Goal: Find specific page/section: Find specific page/section

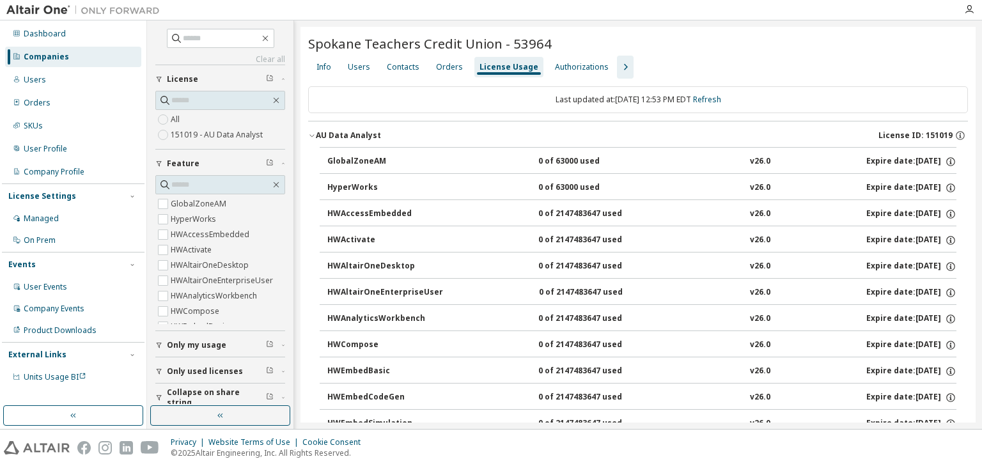
click at [47, 56] on div "Companies" at bounding box center [46, 57] width 45 height 10
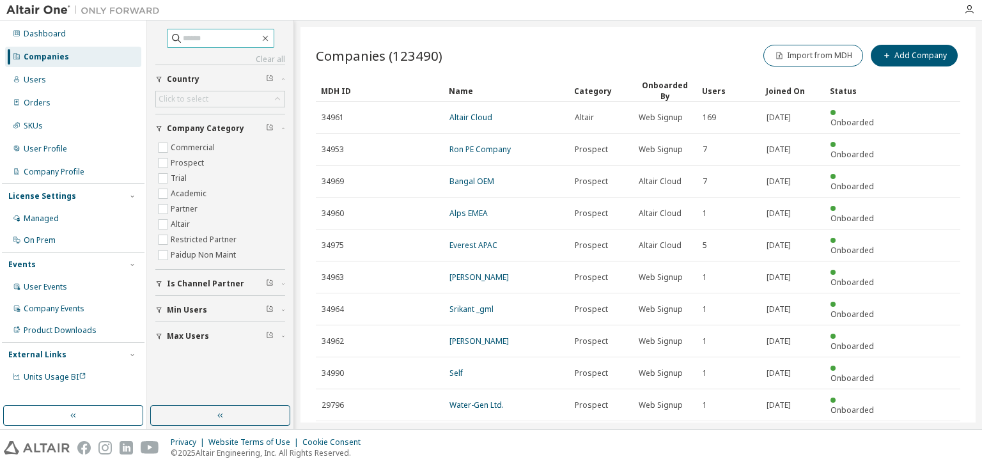
click at [196, 43] on input "text" at bounding box center [221, 38] width 77 height 13
type input "*****"
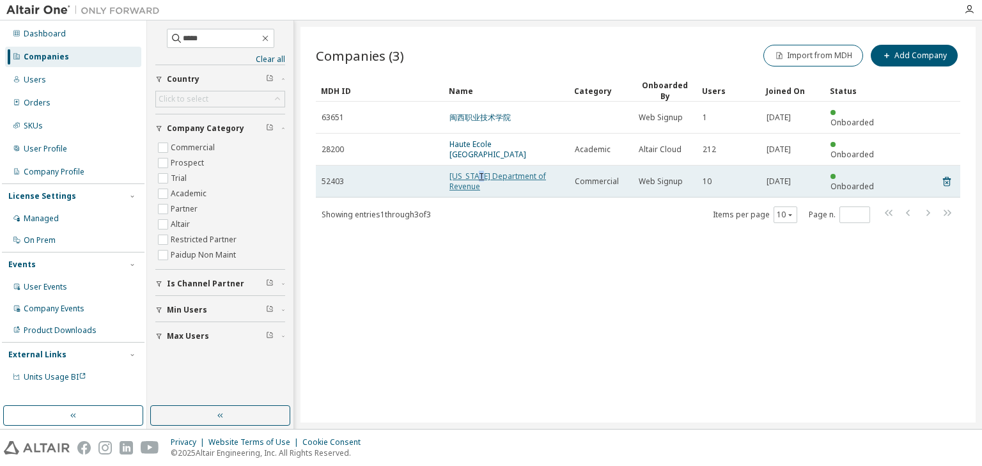
click at [476, 171] on link "[US_STATE] Department of Revenue" at bounding box center [497, 181] width 96 height 21
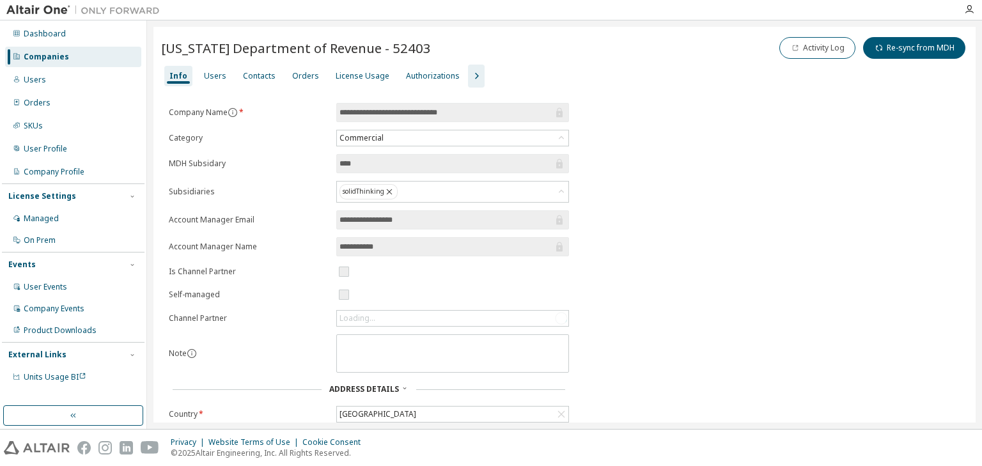
click at [348, 78] on div "License Usage" at bounding box center [363, 76] width 54 height 10
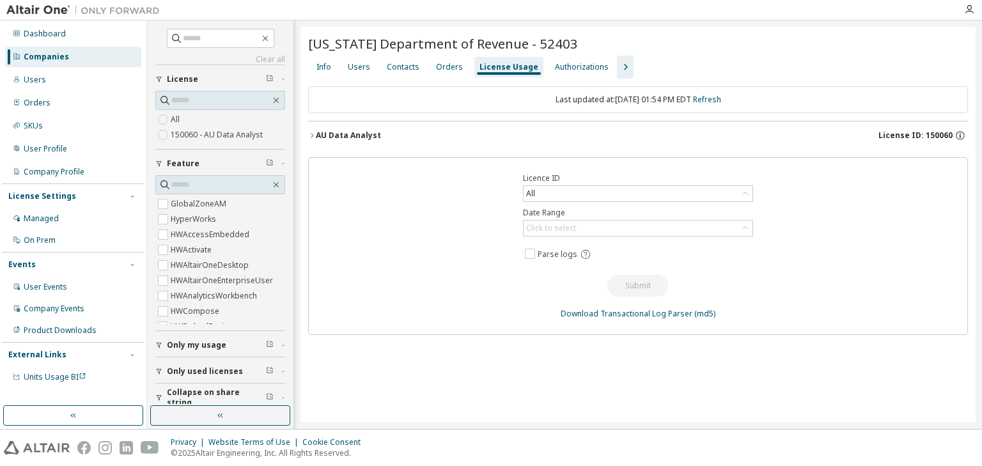
click at [312, 134] on icon "button" at bounding box center [312, 136] width 8 height 8
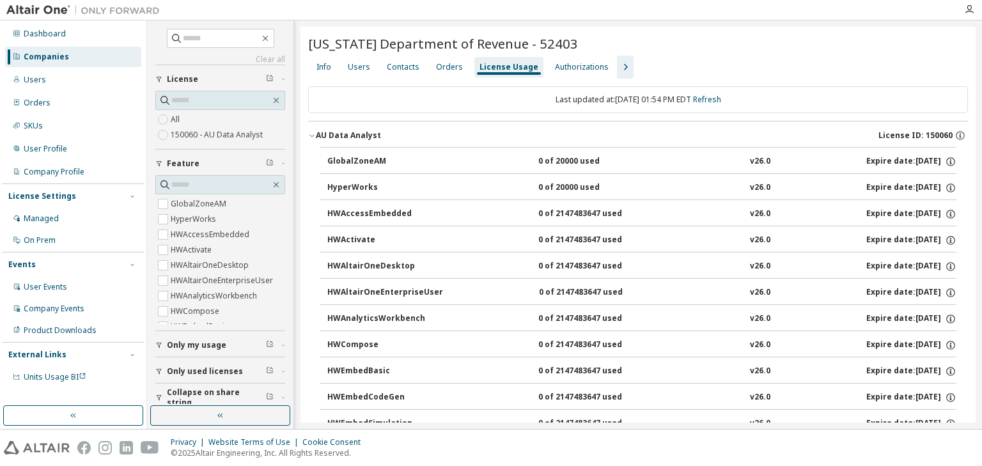
click at [617, 68] on icon "button" at bounding box center [624, 66] width 15 height 15
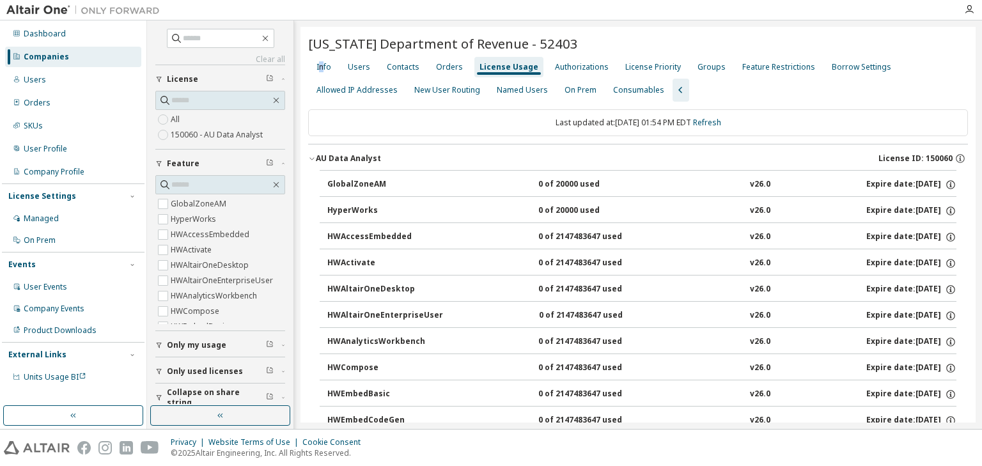
click at [321, 64] on div "Info" at bounding box center [323, 67] width 15 height 10
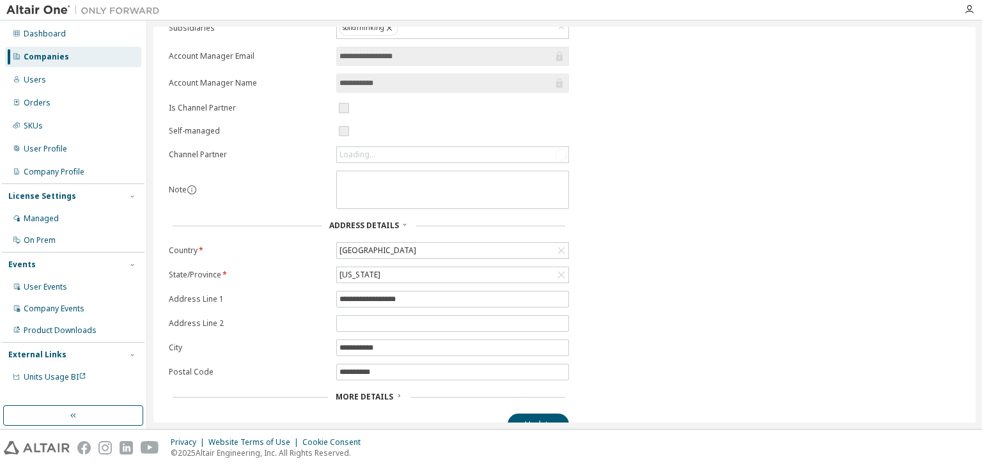
scroll to position [203, 0]
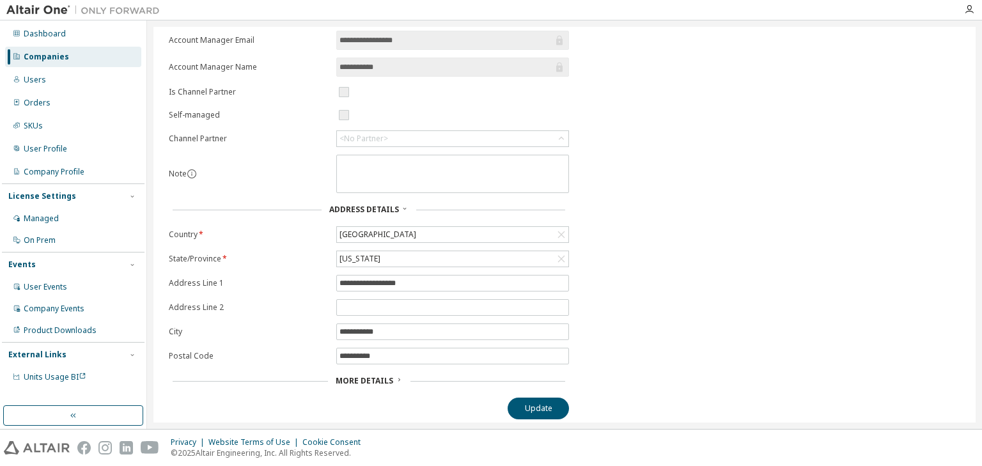
click at [355, 375] on span "More Details" at bounding box center [365, 380] width 58 height 11
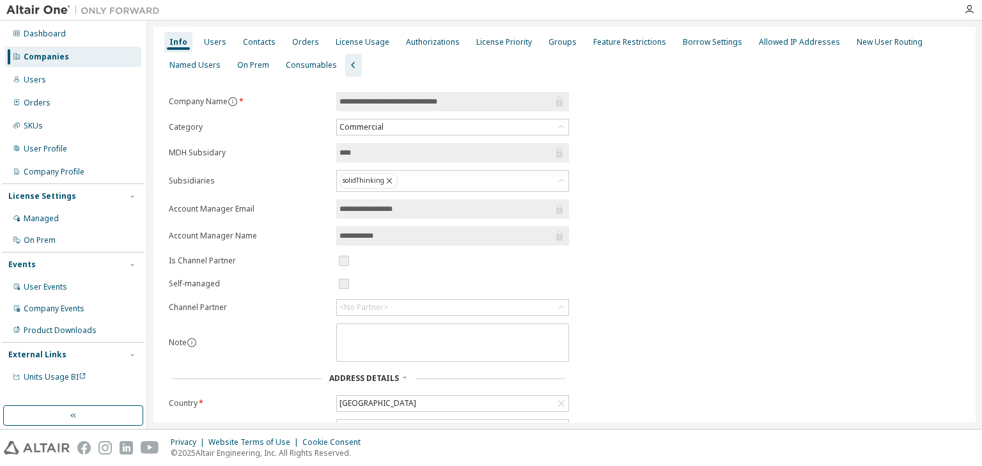
scroll to position [0, 0]
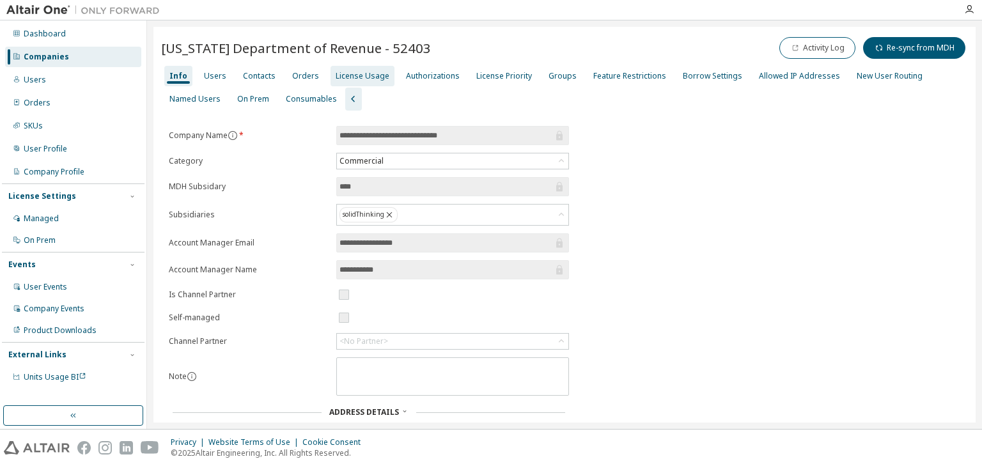
click at [344, 74] on div "License Usage" at bounding box center [363, 76] width 54 height 10
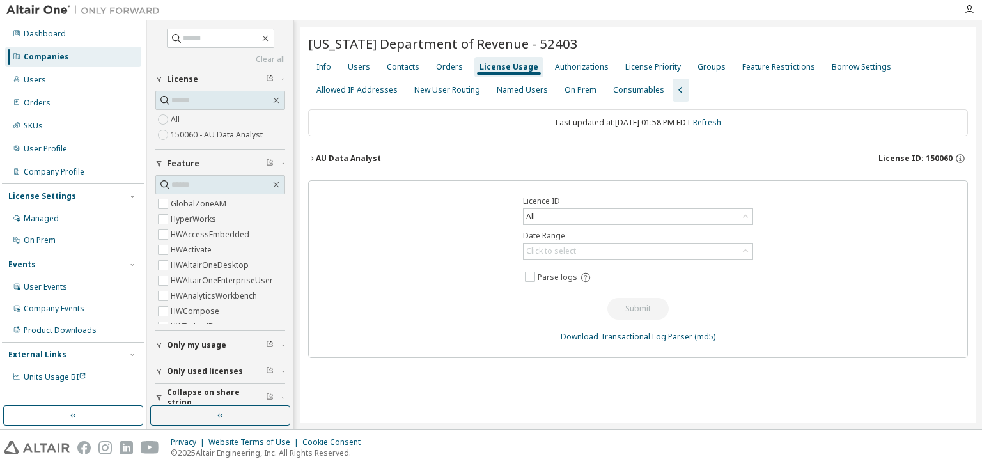
click at [311, 158] on icon "button" at bounding box center [312, 159] width 8 height 8
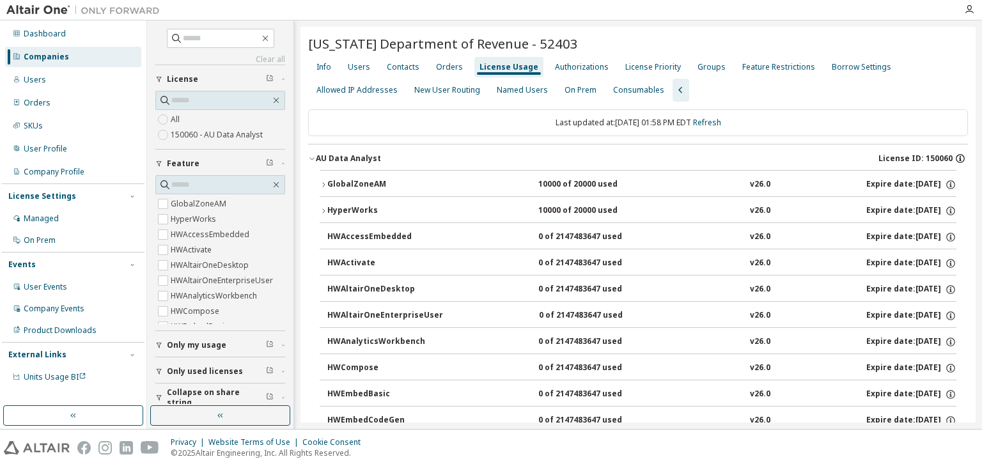
click at [955, 157] on icon "button" at bounding box center [960, 159] width 12 height 12
drag, startPoint x: 529, startPoint y: 41, endPoint x: 564, endPoint y: 41, distance: 34.5
click at [564, 41] on span "[US_STATE] Department of Revenue - 52403" at bounding box center [443, 44] width 270 height 18
copy span "52403"
